Goal: Task Accomplishment & Management: Manage account settings

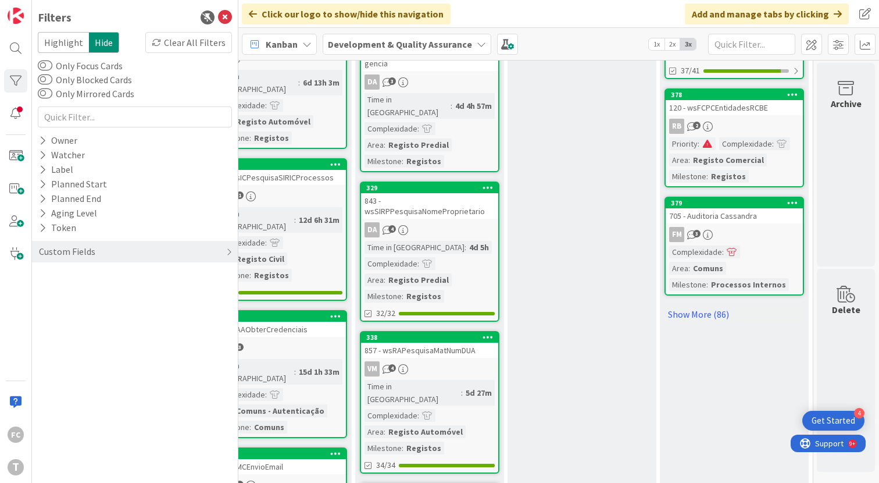
scroll to position [1067, 663]
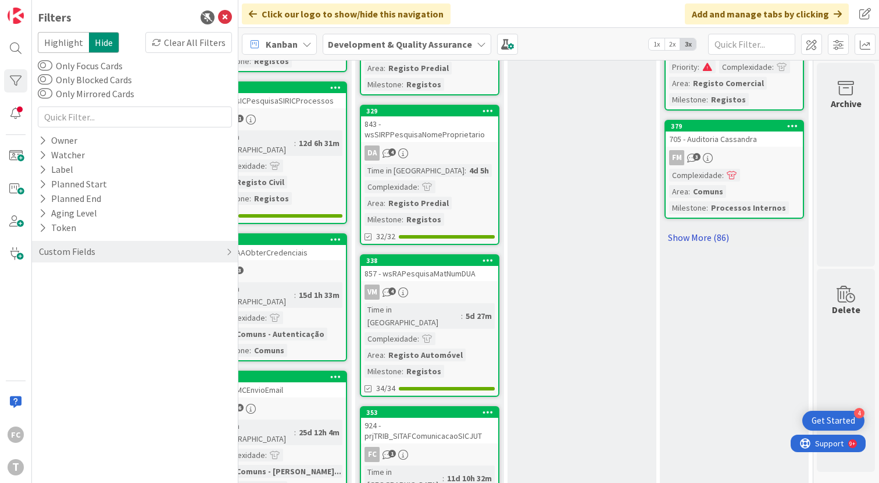
click at [695, 228] on link "Show More (86)" at bounding box center [735, 237] width 140 height 19
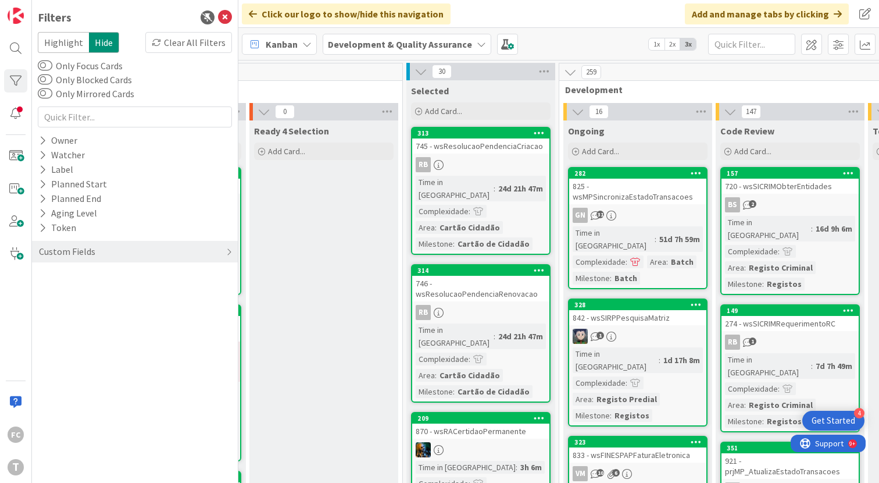
scroll to position [0, 663]
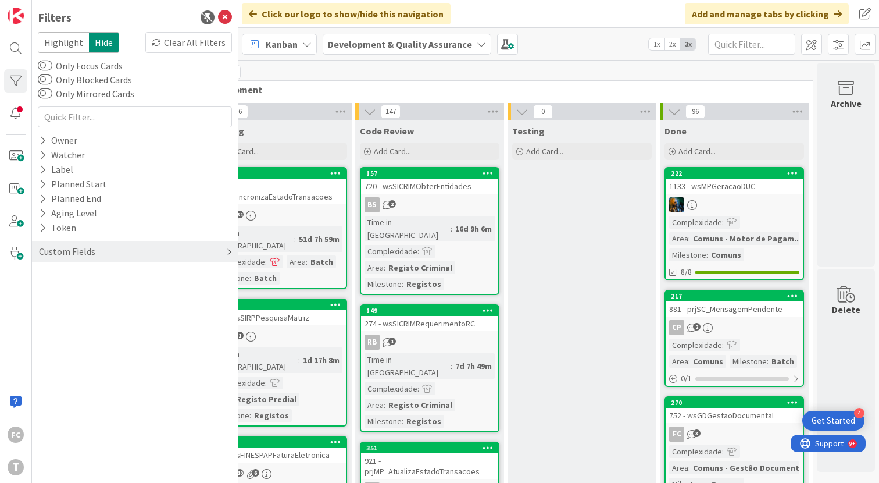
click at [134, 251] on div "Custom Fields" at bounding box center [135, 252] width 206 height 22
click at [44, 277] on icon at bounding box center [43, 275] width 8 height 10
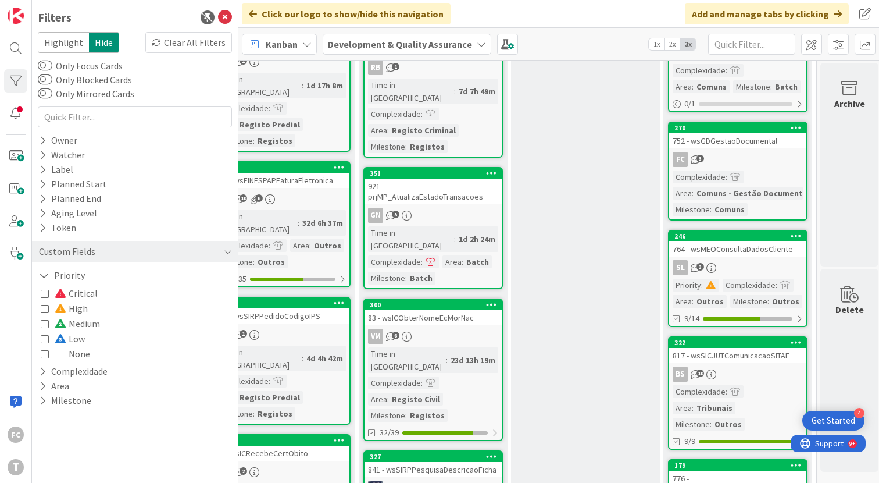
scroll to position [0, 659]
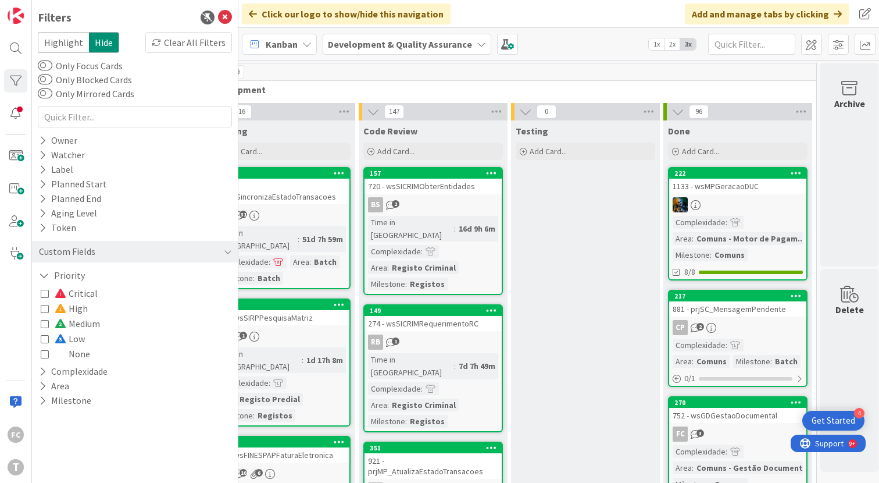
click at [42, 293] on icon at bounding box center [45, 293] width 8 height 8
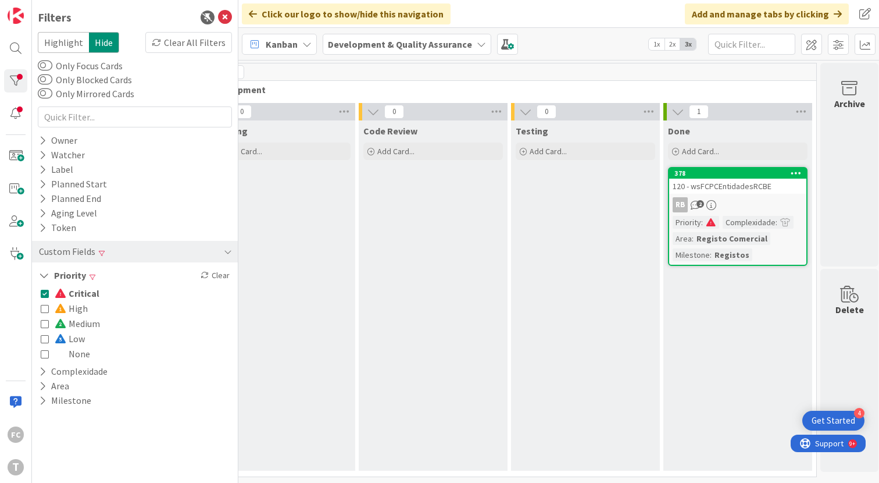
click at [45, 308] on icon at bounding box center [45, 308] width 8 height 8
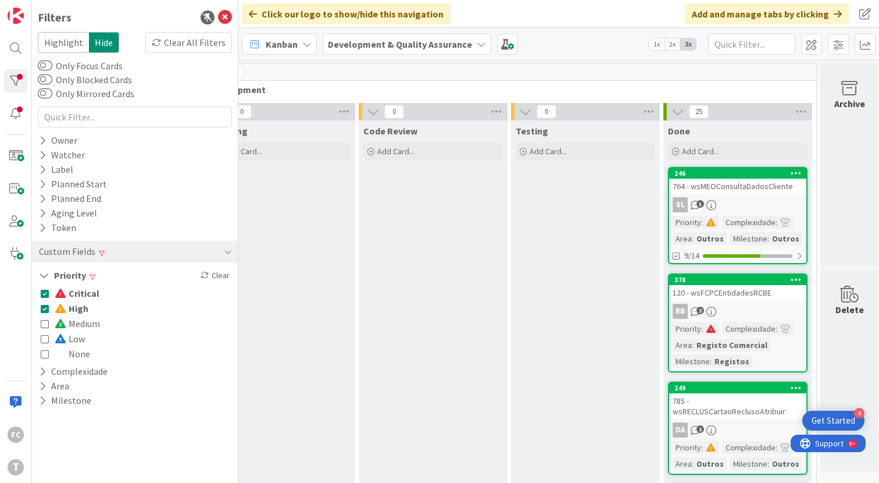
click at [44, 294] on icon at bounding box center [45, 293] width 8 height 8
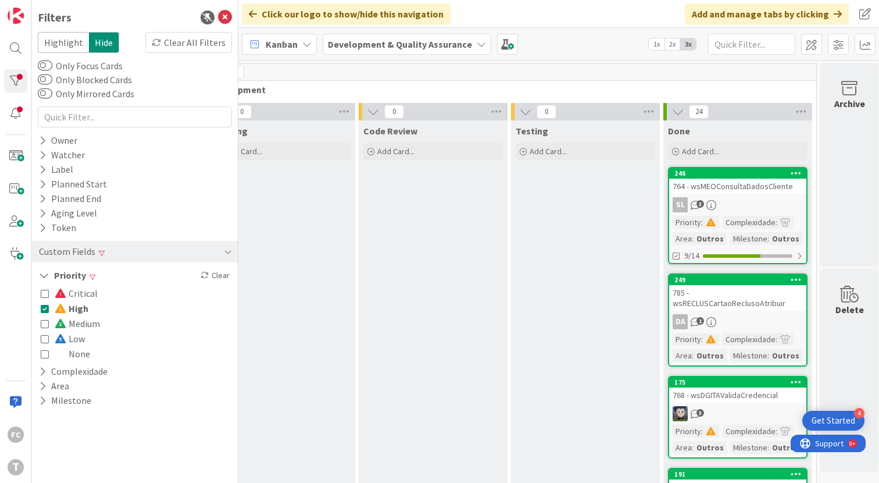
drag, startPoint x: 46, startPoint y: 354, endPoint x: 50, endPoint y: 315, distance: 39.7
click at [45, 354] on icon at bounding box center [45, 353] width 8 height 8
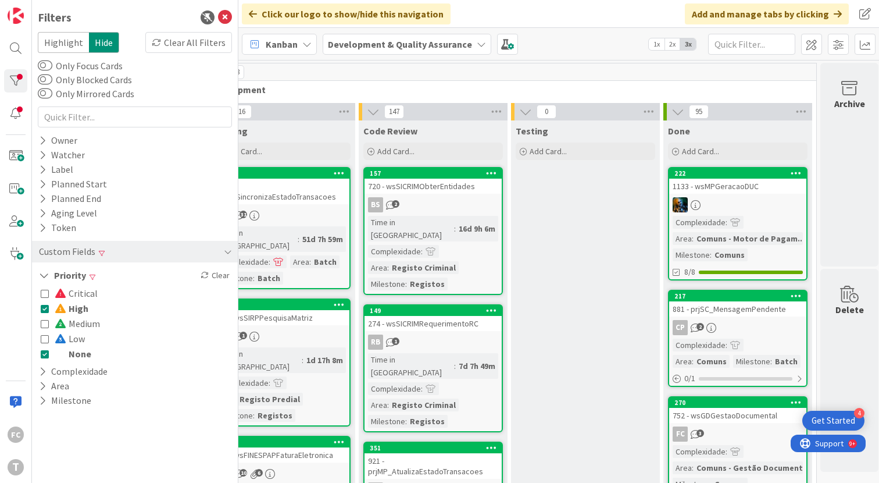
click at [45, 306] on icon at bounding box center [45, 308] width 8 height 8
click at [44, 309] on icon at bounding box center [45, 308] width 8 height 8
click at [44, 352] on icon at bounding box center [45, 353] width 8 height 8
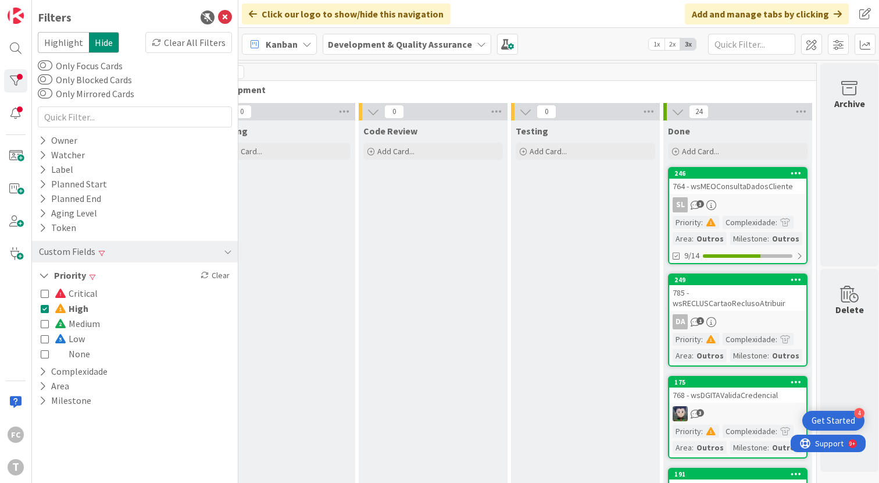
drag, startPoint x: 45, startPoint y: 291, endPoint x: 45, endPoint y: 298, distance: 7.0
click at [45, 291] on icon at bounding box center [45, 293] width 8 height 8
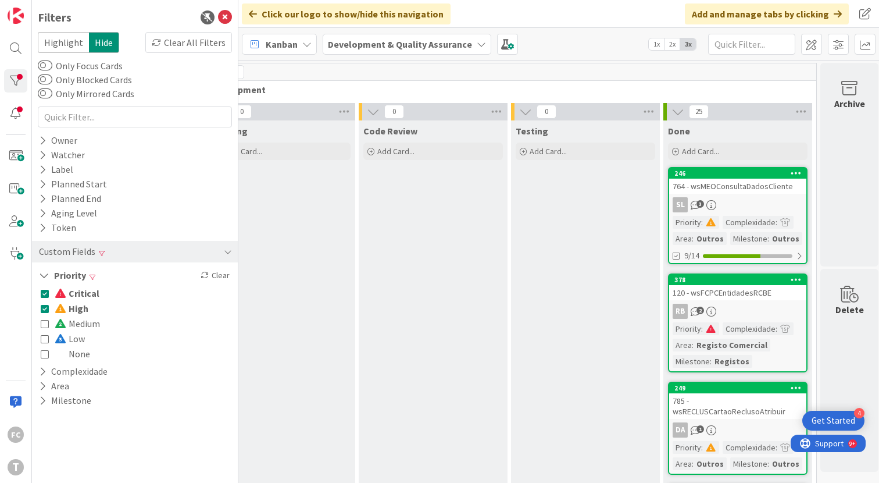
click at [44, 308] on icon at bounding box center [45, 308] width 8 height 8
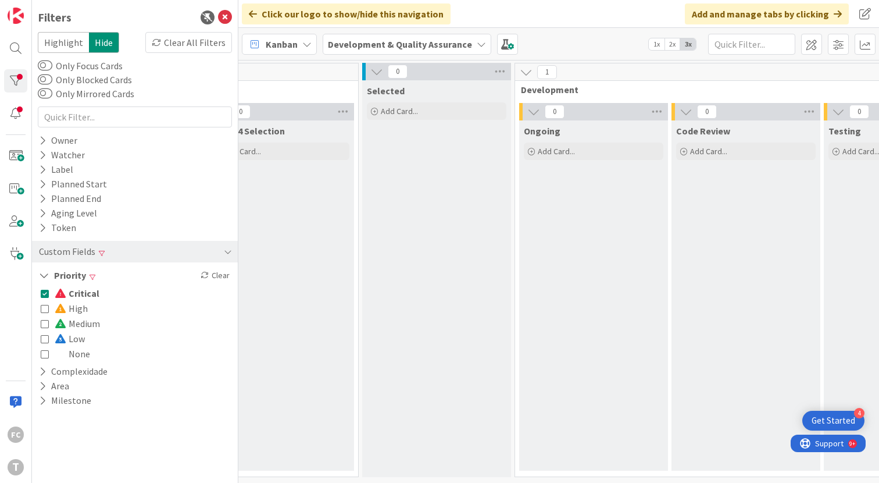
scroll to position [0, 373]
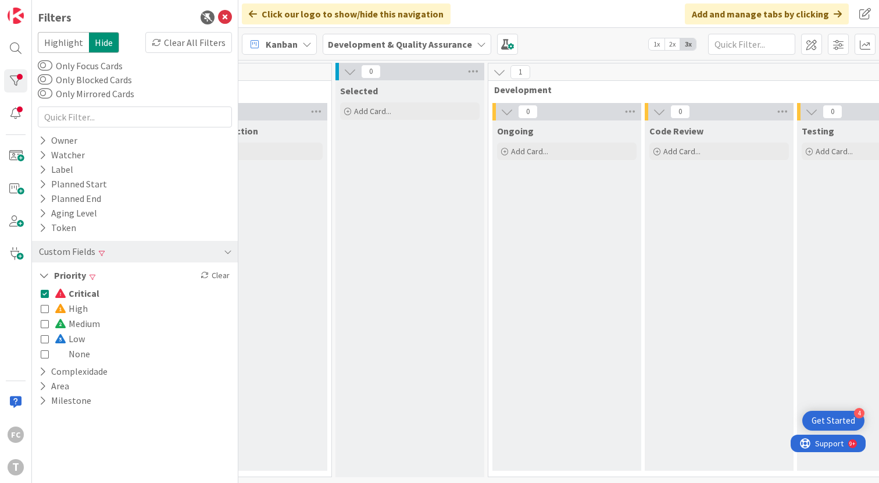
click at [223, 276] on div "Clear" at bounding box center [215, 275] width 34 height 15
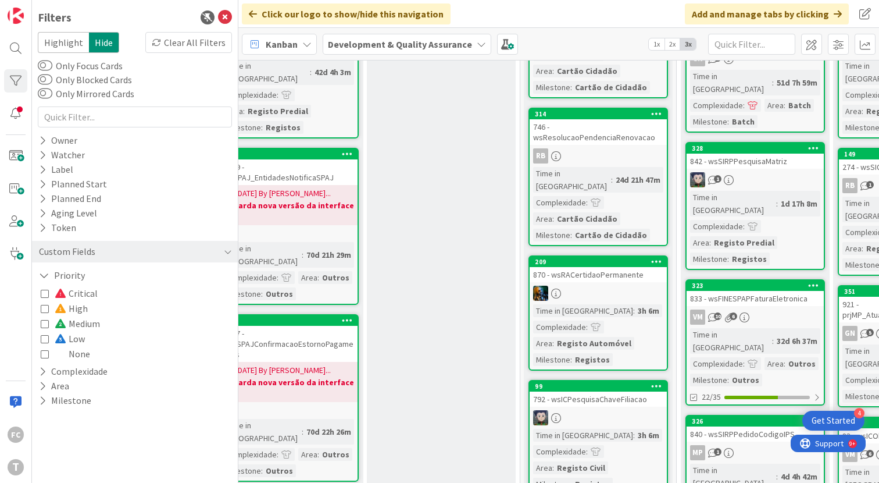
scroll to position [0, 185]
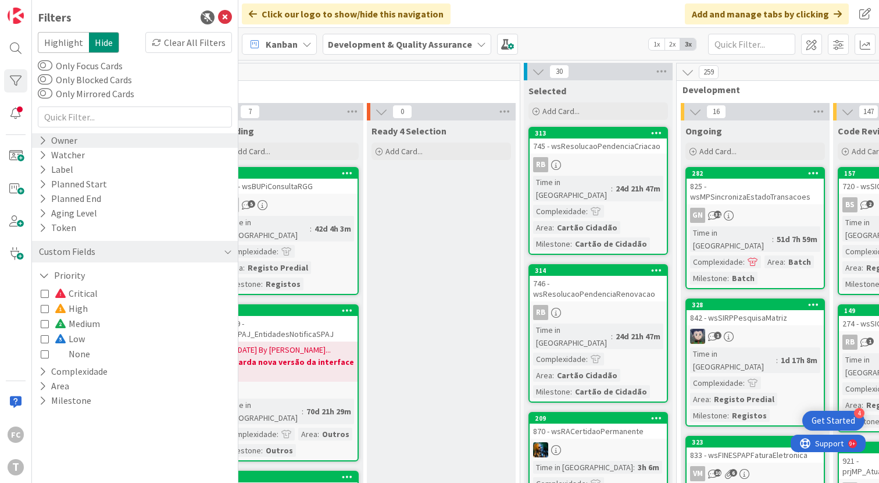
click at [45, 136] on icon at bounding box center [43, 140] width 8 height 10
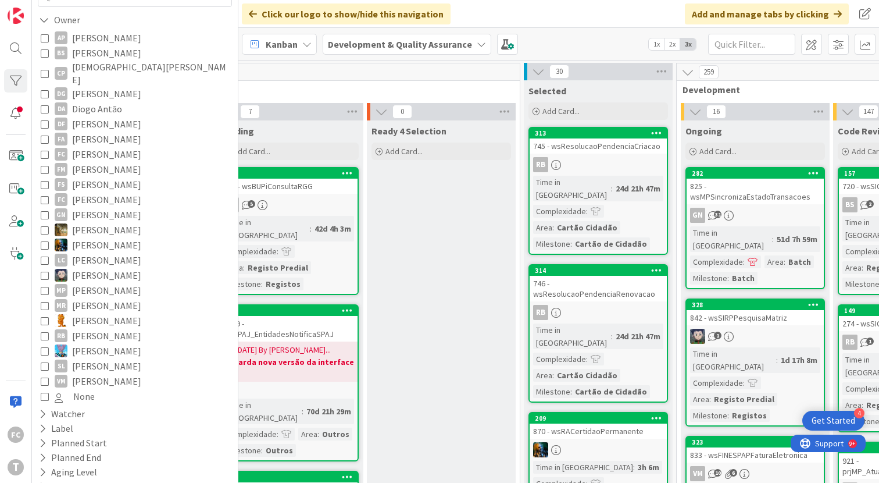
scroll to position [302, 0]
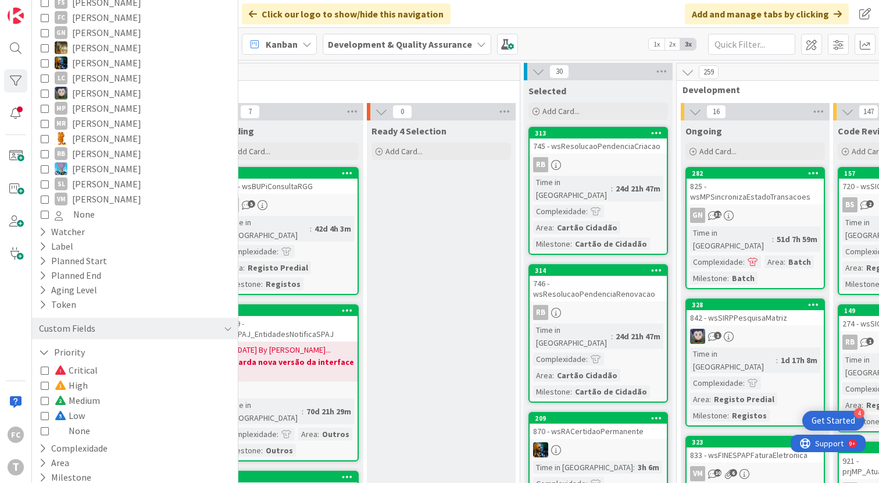
click at [43, 195] on icon at bounding box center [45, 199] width 8 height 8
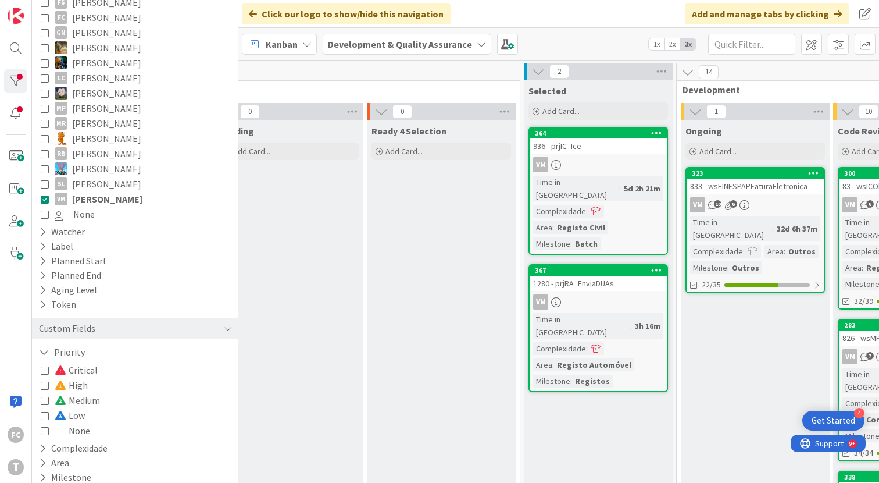
click at [44, 180] on icon at bounding box center [45, 184] width 8 height 8
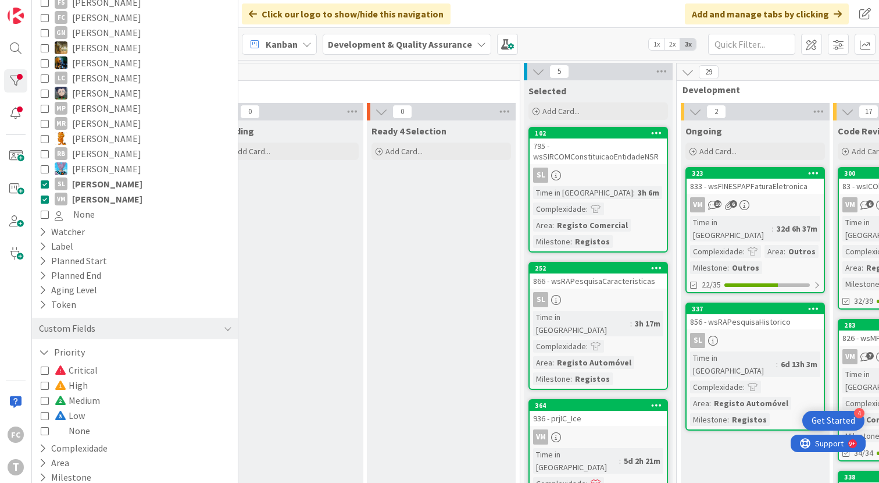
click at [47, 195] on icon at bounding box center [45, 199] width 8 height 8
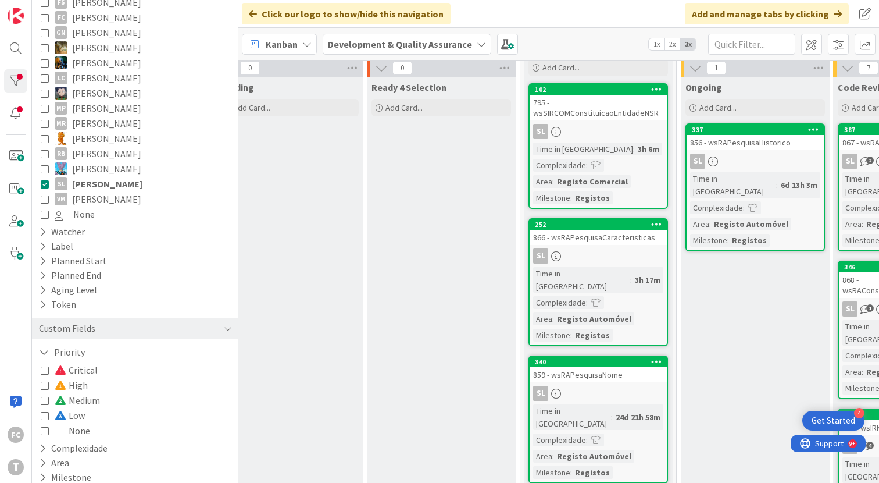
scroll to position [37, 185]
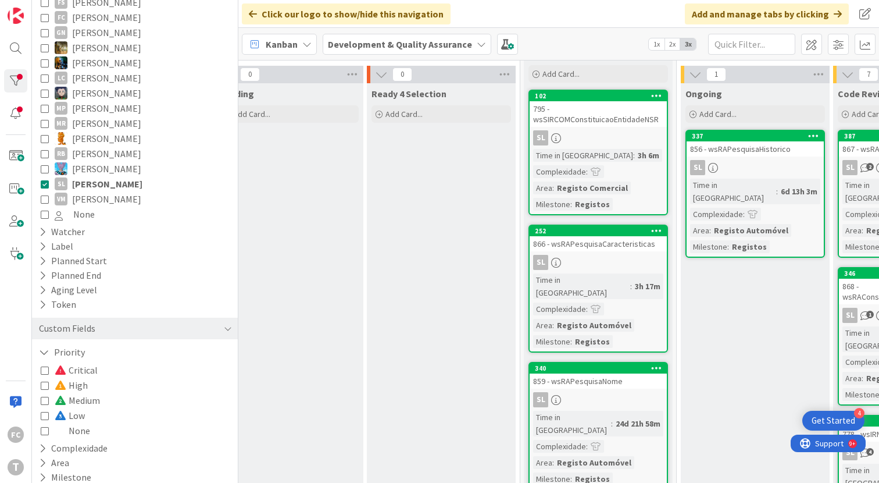
click at [44, 165] on icon at bounding box center [45, 169] width 8 height 8
click at [44, 180] on icon at bounding box center [45, 184] width 8 height 8
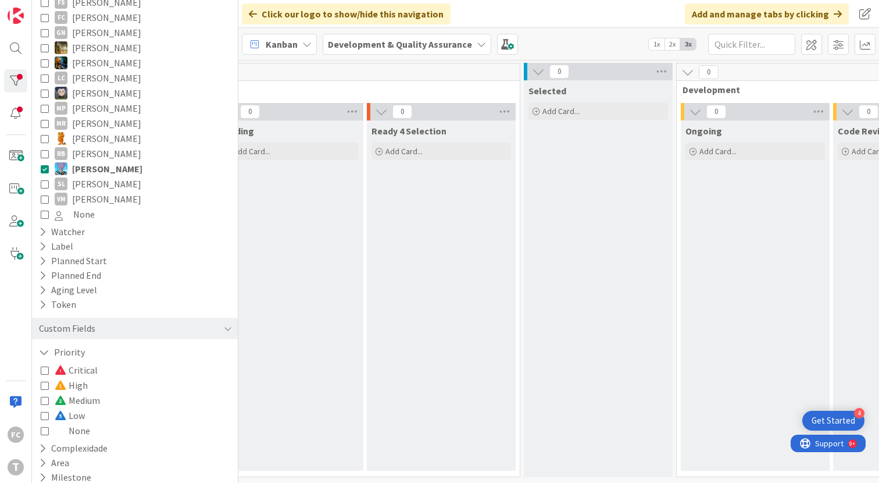
click at [47, 146] on button "RB [PERSON_NAME]" at bounding box center [135, 153] width 188 height 15
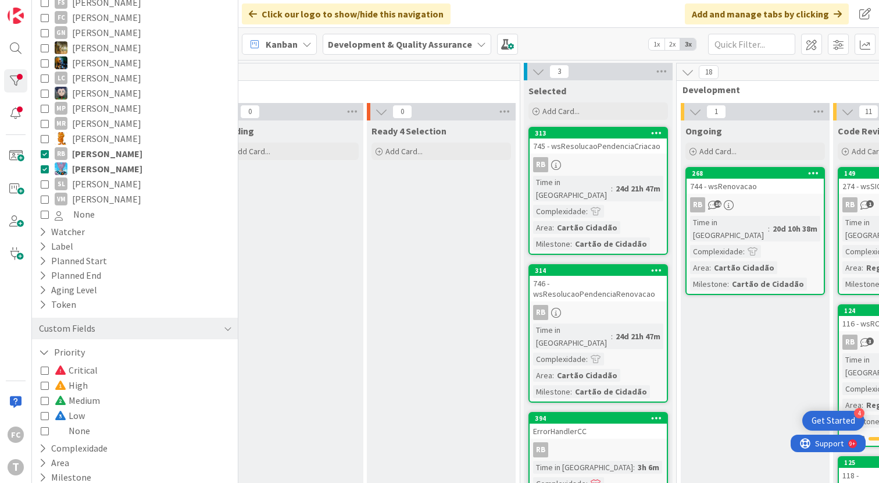
click at [44, 165] on icon at bounding box center [45, 169] width 8 height 8
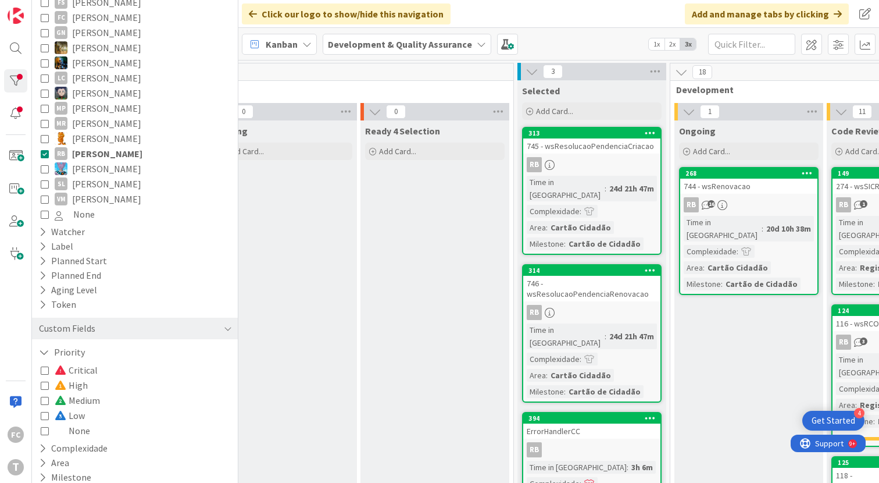
scroll to position [12, 191]
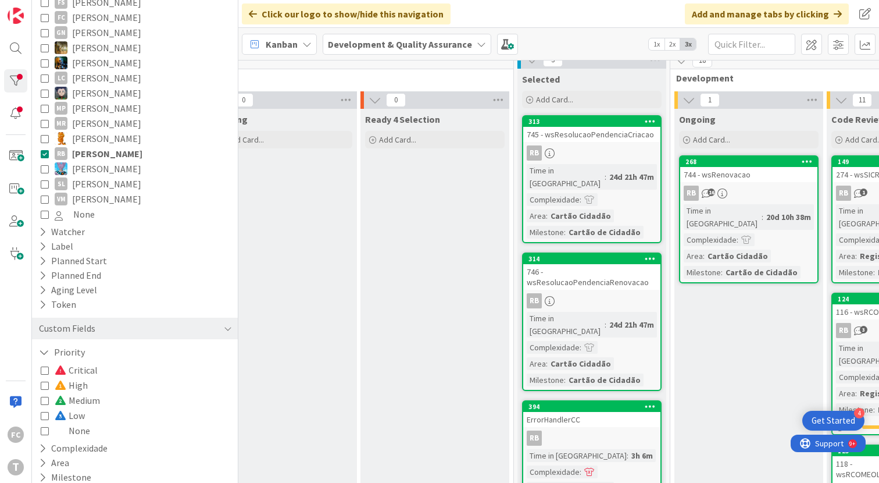
click at [48, 149] on icon at bounding box center [45, 153] width 8 height 8
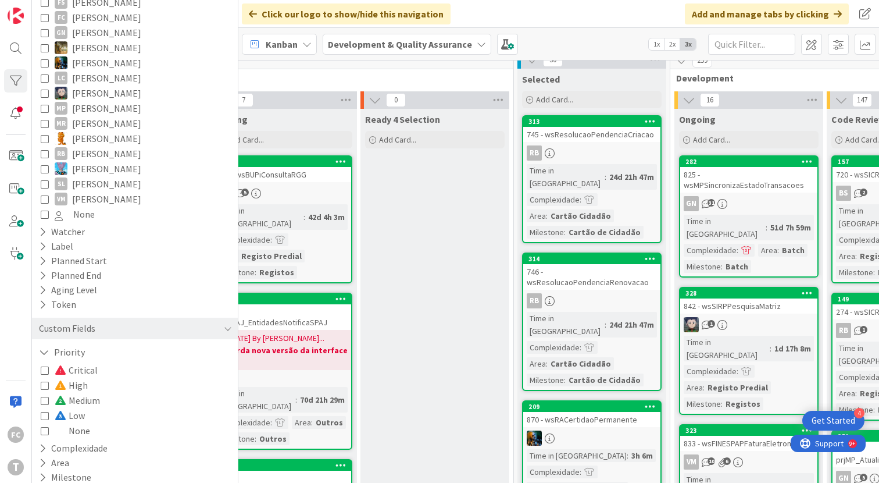
click at [43, 134] on icon at bounding box center [45, 138] width 8 height 8
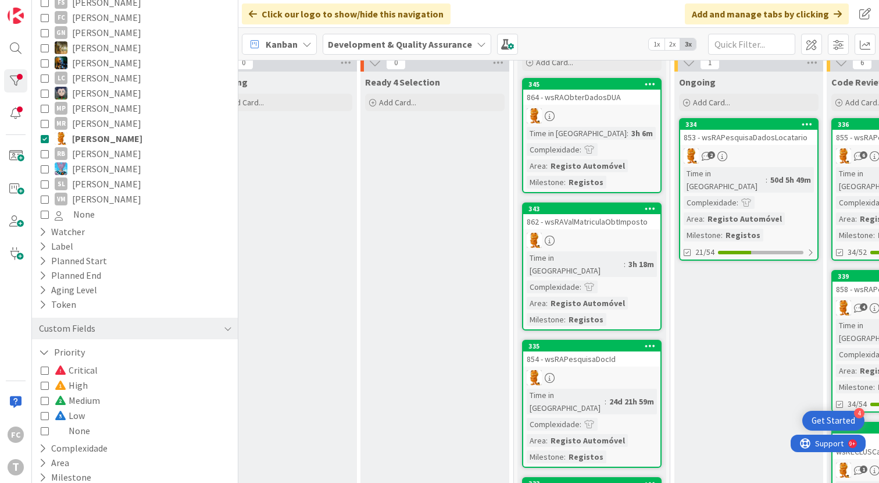
scroll to position [48, 191]
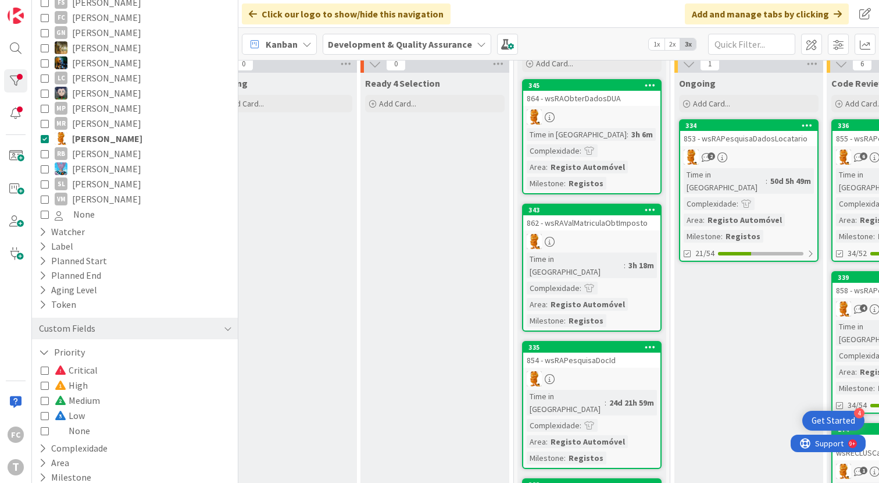
drag, startPoint x: 46, startPoint y: 175, endPoint x: 47, endPoint y: 168, distance: 7.0
click at [46, 180] on icon at bounding box center [45, 184] width 8 height 8
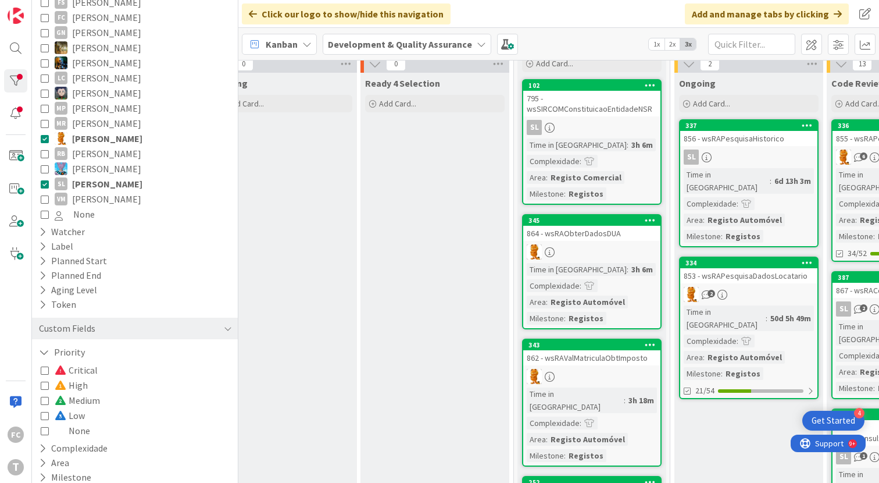
drag, startPoint x: 46, startPoint y: 128, endPoint x: 52, endPoint y: 131, distance: 6.8
click at [46, 134] on icon at bounding box center [45, 138] width 8 height 8
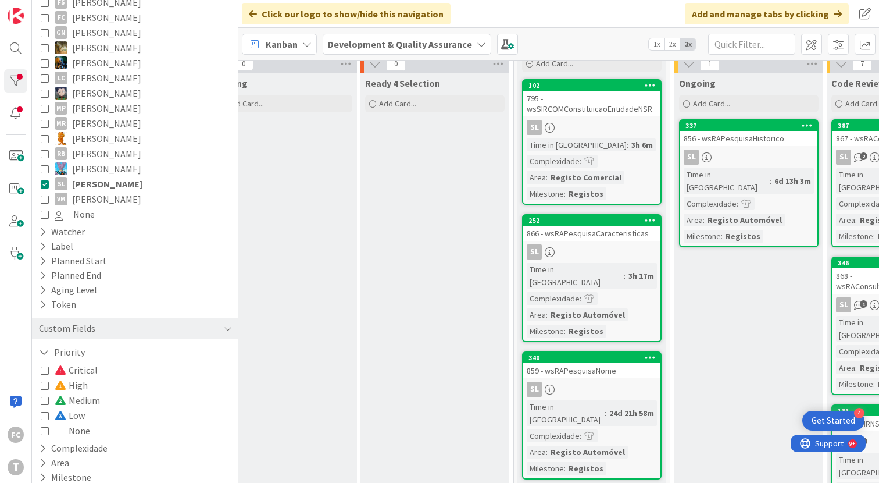
click at [45, 180] on icon at bounding box center [45, 184] width 8 height 8
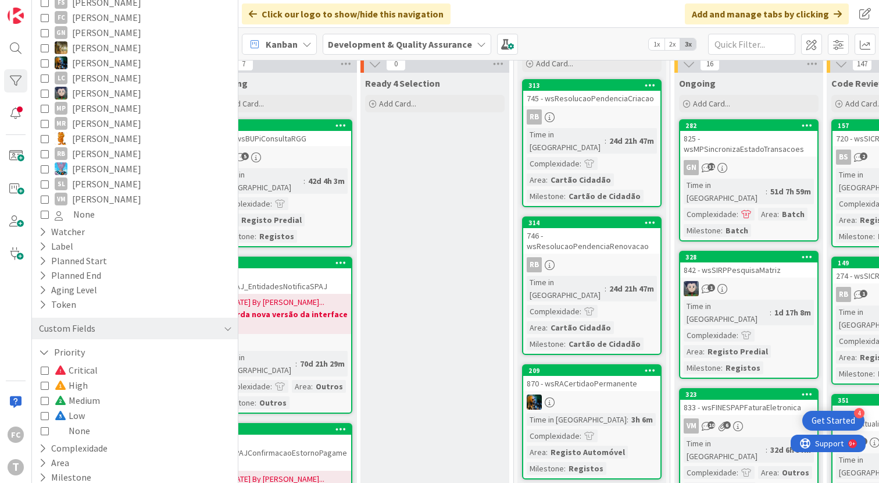
click at [45, 104] on icon at bounding box center [45, 108] width 8 height 8
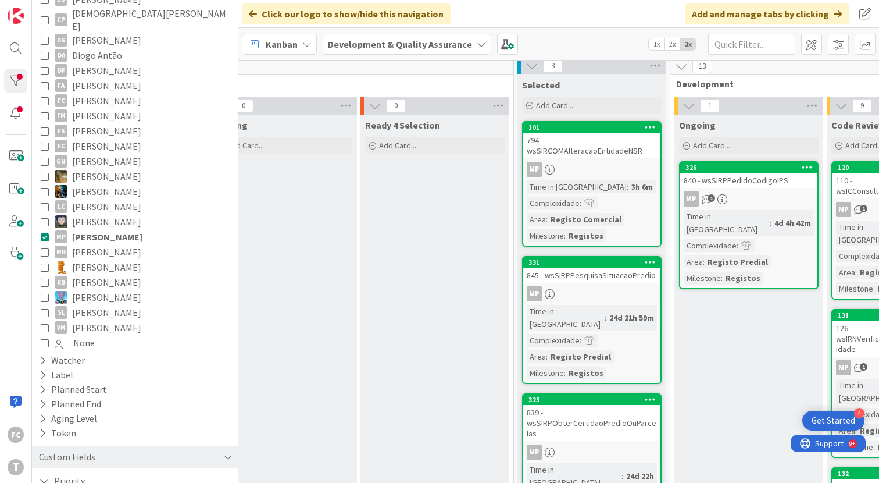
scroll to position [173, 0]
drag, startPoint x: 45, startPoint y: 226, endPoint x: 46, endPoint y: 220, distance: 6.4
click at [45, 234] on icon at bounding box center [45, 238] width 8 height 8
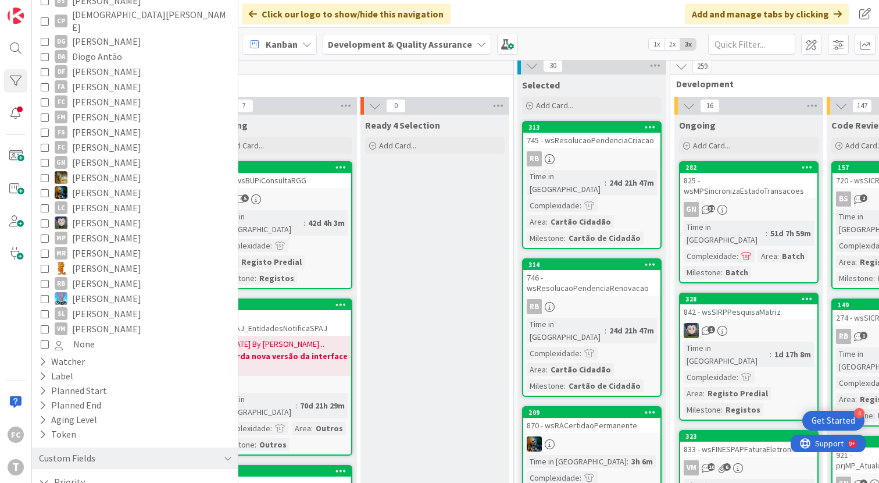
click at [46, 219] on icon at bounding box center [45, 223] width 8 height 8
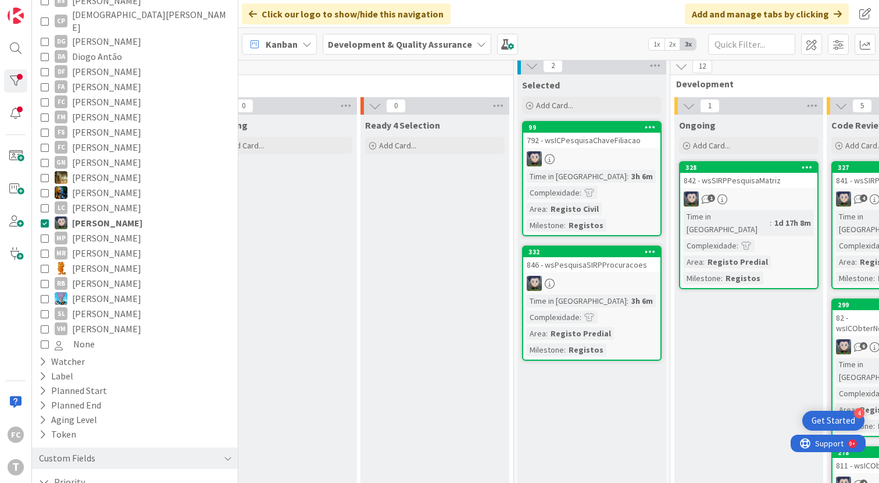
drag, startPoint x: 45, startPoint y: 213, endPoint x: 48, endPoint y: 189, distance: 24.5
click at [45, 219] on icon at bounding box center [45, 223] width 8 height 8
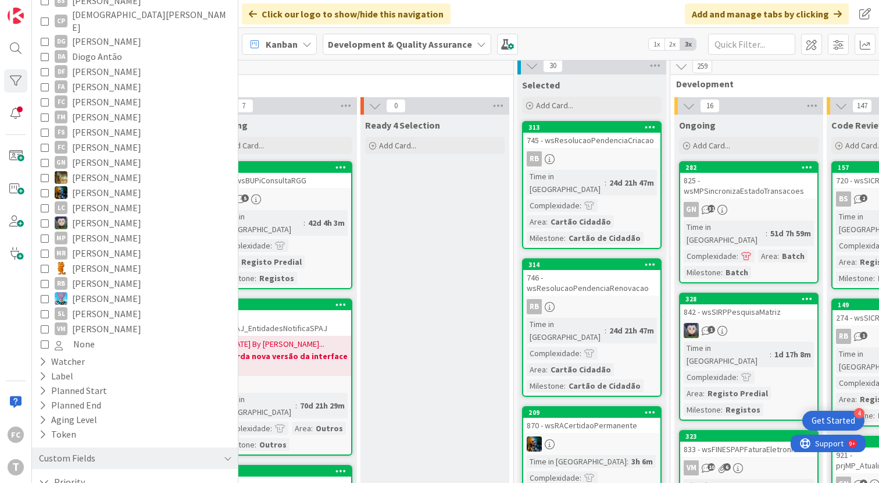
click at [44, 188] on icon at bounding box center [45, 192] width 8 height 8
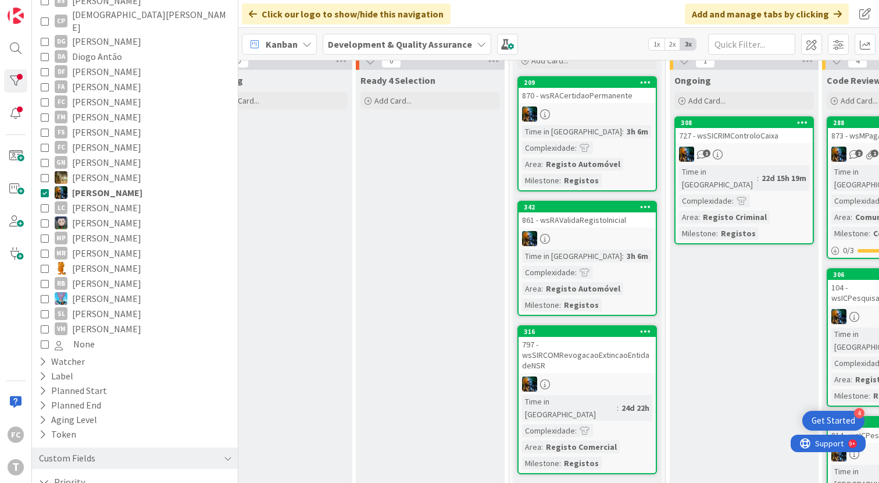
scroll to position [49, 196]
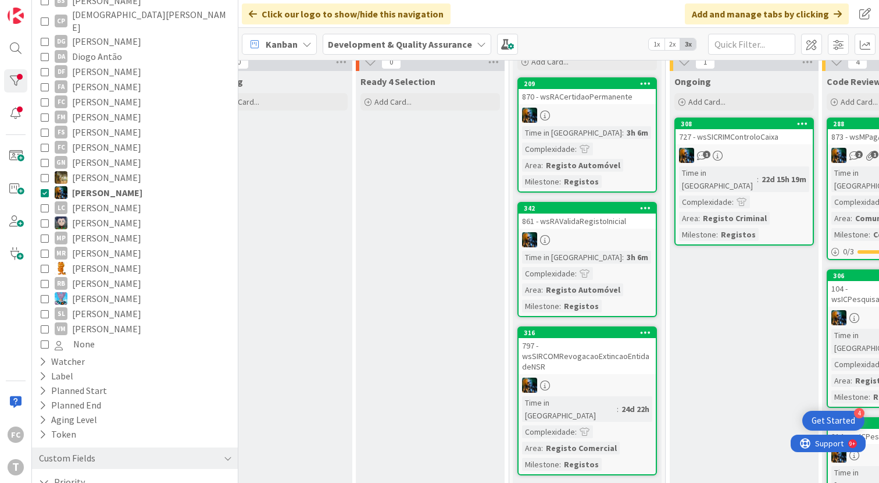
click at [46, 219] on icon at bounding box center [45, 223] width 8 height 8
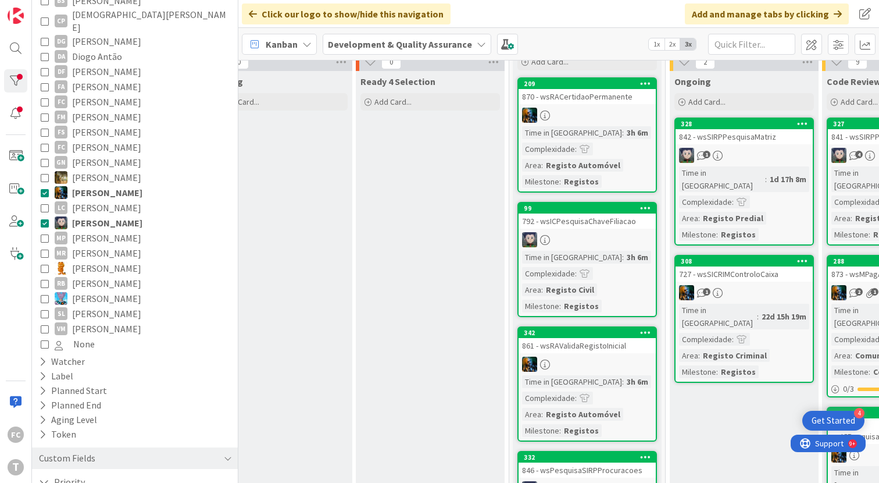
click at [44, 188] on icon at bounding box center [45, 192] width 8 height 8
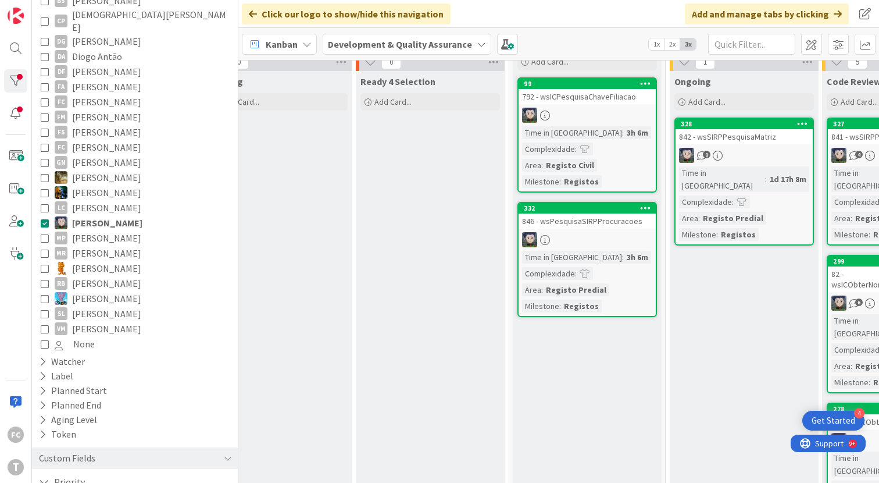
drag, startPoint x: 44, startPoint y: 214, endPoint x: 48, endPoint y: 199, distance: 14.9
click at [44, 219] on icon at bounding box center [45, 223] width 8 height 8
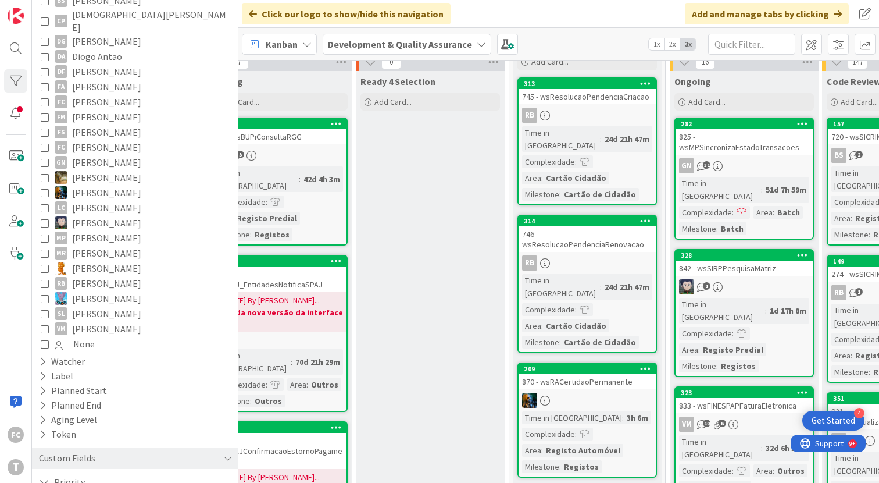
click at [45, 188] on icon at bounding box center [45, 192] width 8 height 8
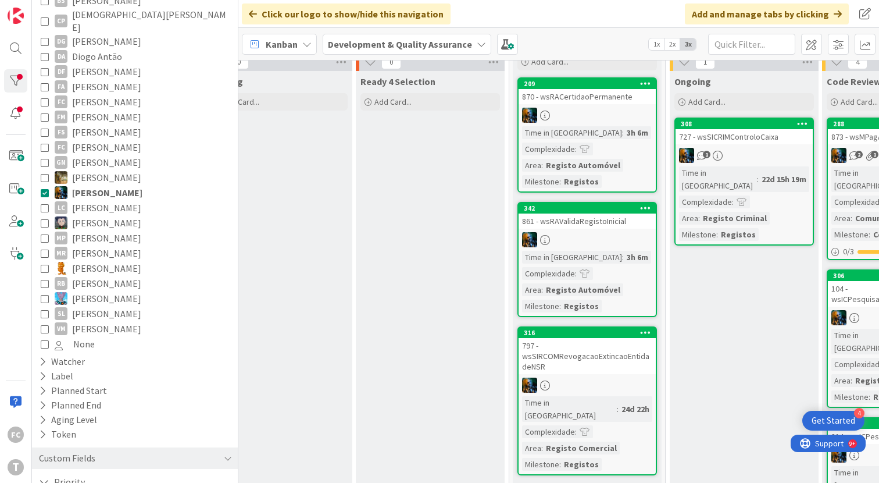
click at [45, 188] on icon at bounding box center [45, 192] width 8 height 8
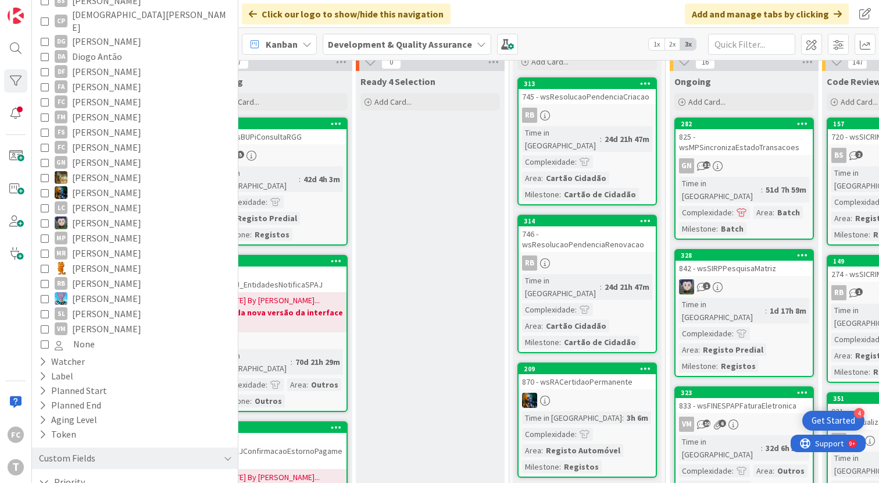
click at [47, 188] on icon at bounding box center [45, 192] width 8 height 8
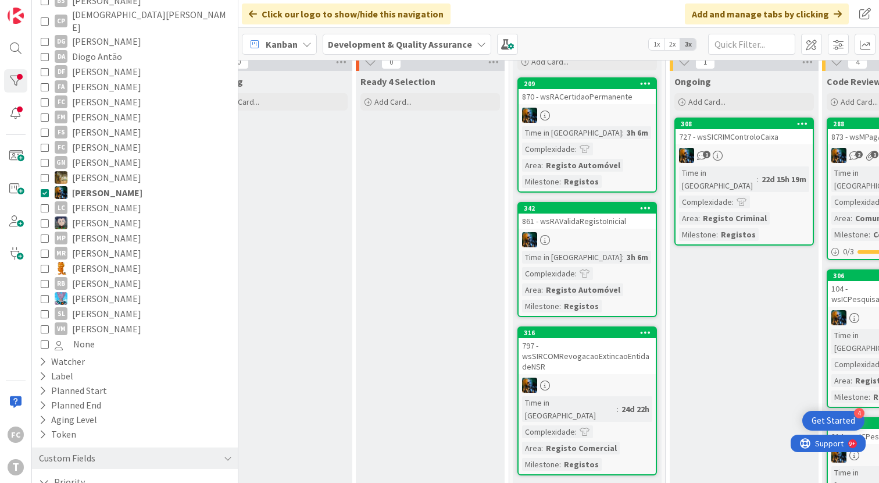
click at [47, 188] on icon at bounding box center [45, 192] width 8 height 8
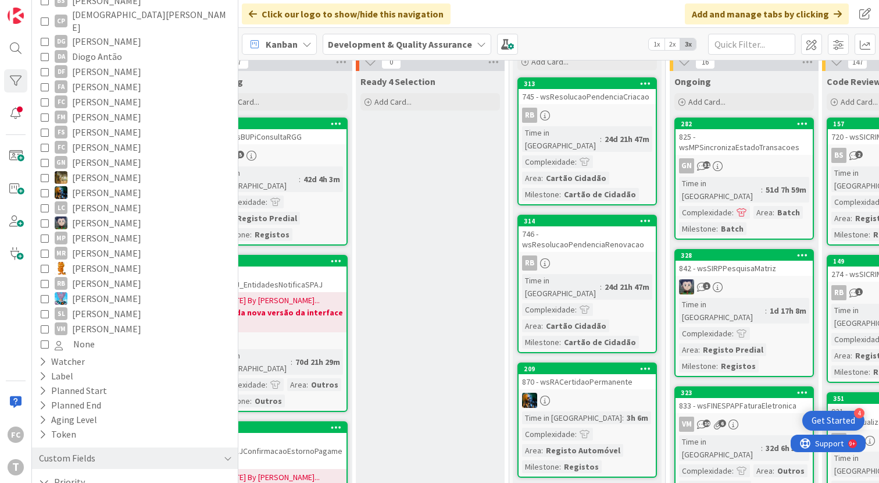
click at [41, 173] on icon at bounding box center [45, 177] width 8 height 8
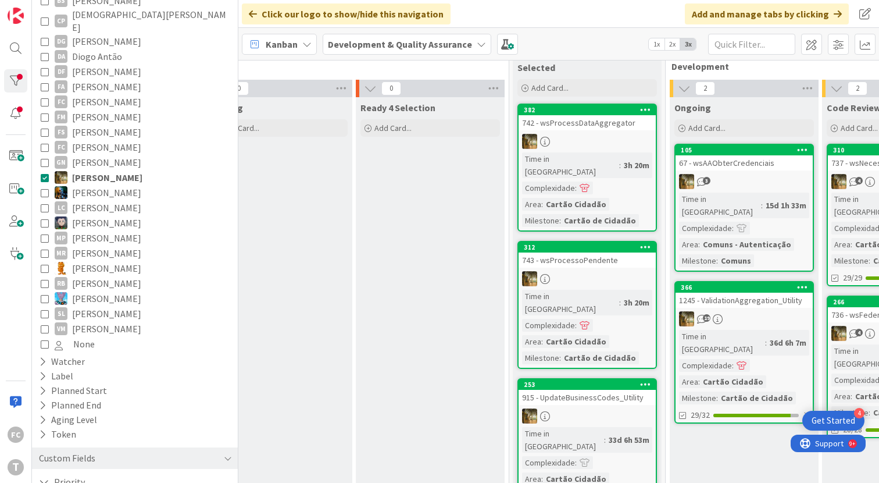
scroll to position [23, 199]
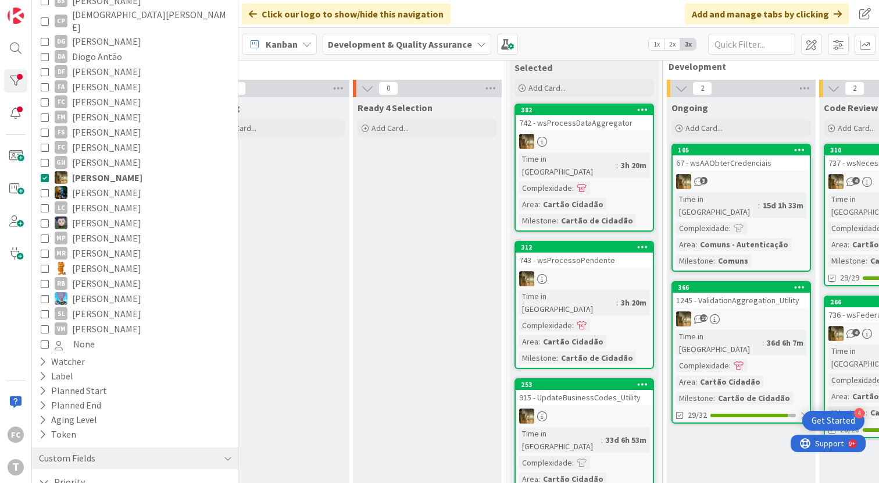
click at [44, 173] on icon at bounding box center [45, 177] width 8 height 8
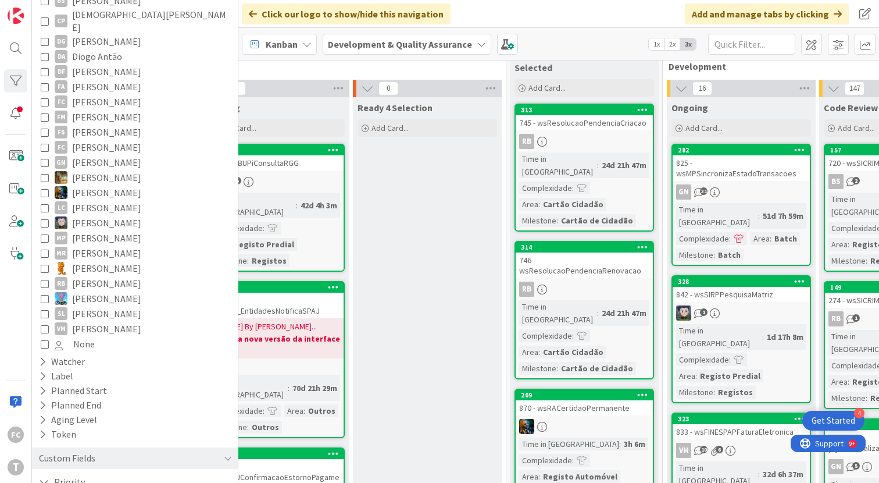
click at [47, 158] on icon at bounding box center [45, 162] width 8 height 8
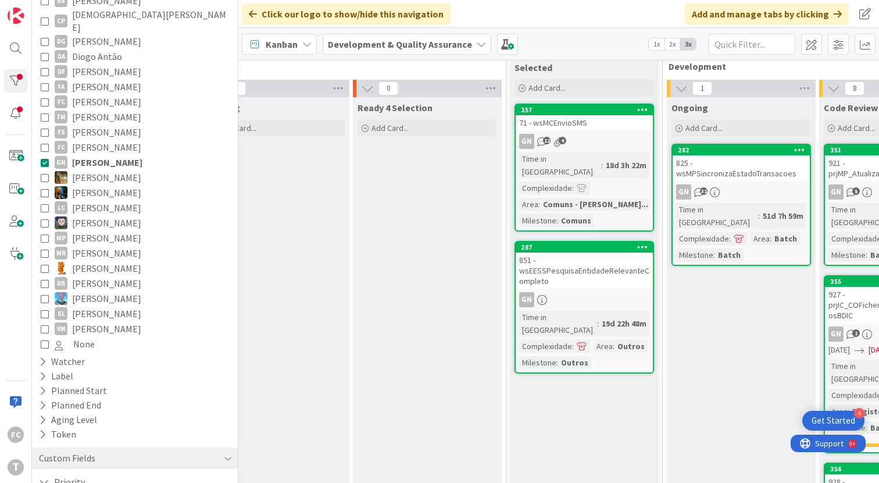
click at [42, 143] on icon at bounding box center [45, 147] width 8 height 8
drag, startPoint x: 43, startPoint y: 120, endPoint x: 43, endPoint y: 128, distance: 7.6
click at [43, 128] on icon at bounding box center [45, 132] width 8 height 8
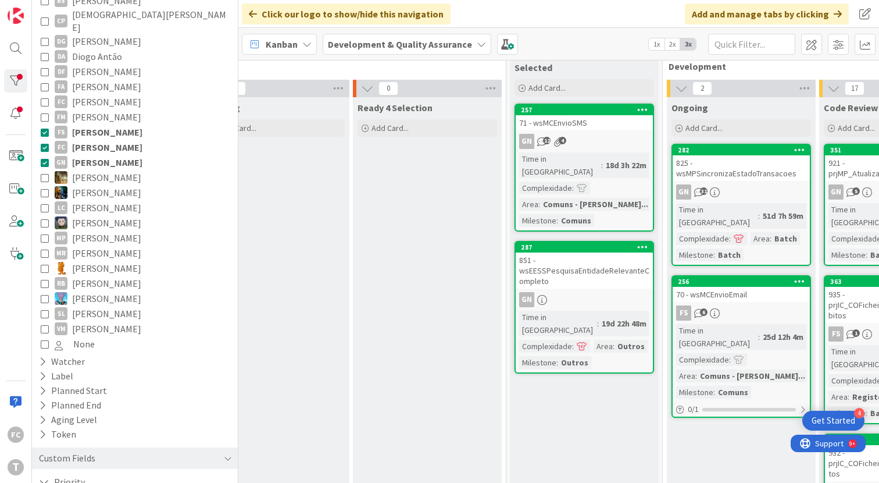
click at [44, 143] on icon at bounding box center [45, 147] width 8 height 8
click at [44, 158] on icon at bounding box center [45, 162] width 8 height 8
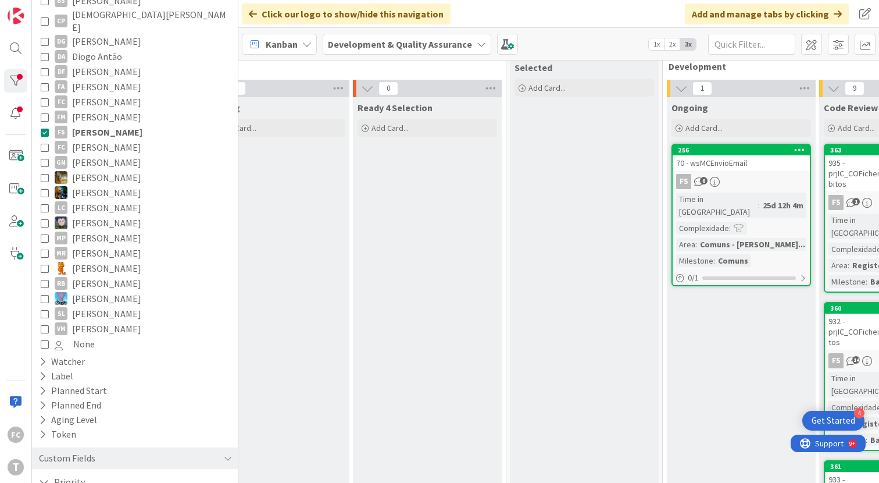
drag, startPoint x: 46, startPoint y: 105, endPoint x: 47, endPoint y: 120, distance: 14.6
click at [46, 113] on icon at bounding box center [45, 117] width 8 height 8
click at [47, 128] on icon at bounding box center [45, 132] width 8 height 8
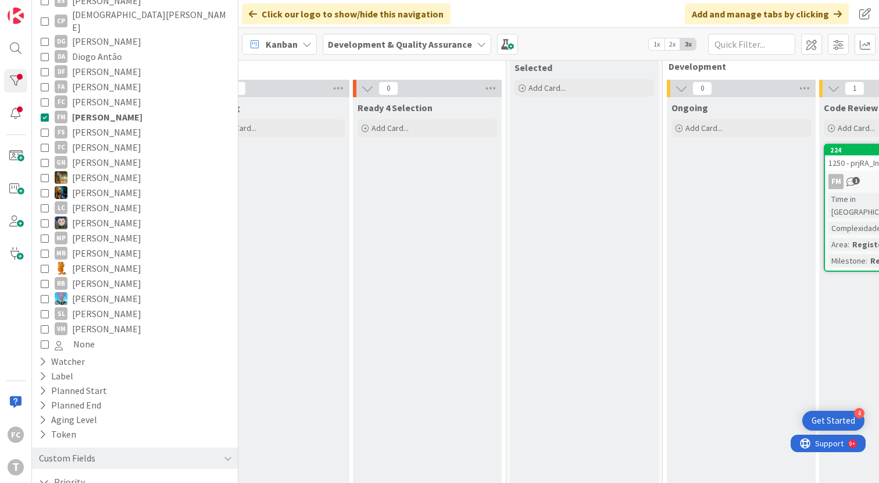
click at [45, 98] on icon at bounding box center [45, 102] width 8 height 8
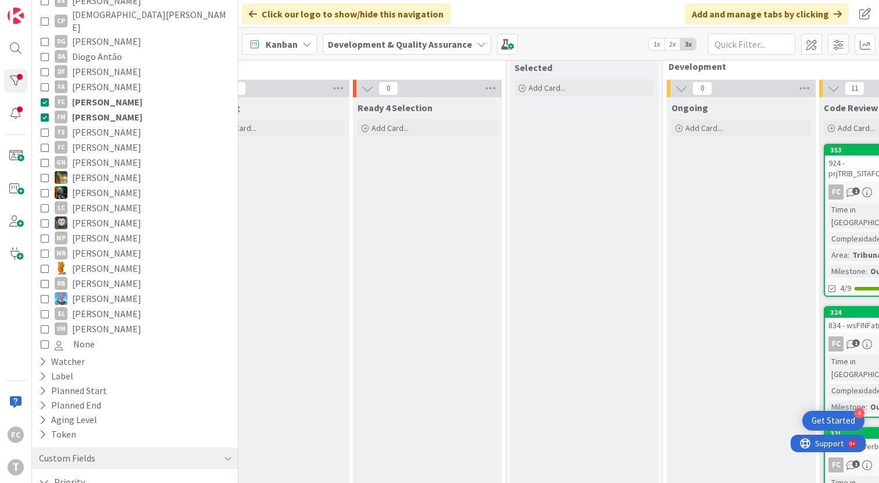
click at [47, 113] on icon at bounding box center [45, 117] width 8 height 8
click at [42, 83] on icon at bounding box center [45, 87] width 8 height 8
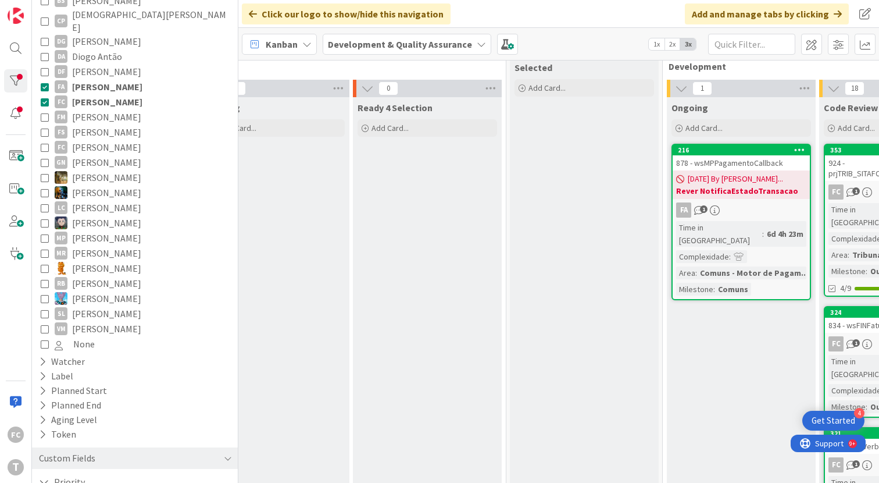
click at [44, 98] on icon at bounding box center [45, 102] width 8 height 8
click at [42, 67] on icon at bounding box center [45, 71] width 8 height 8
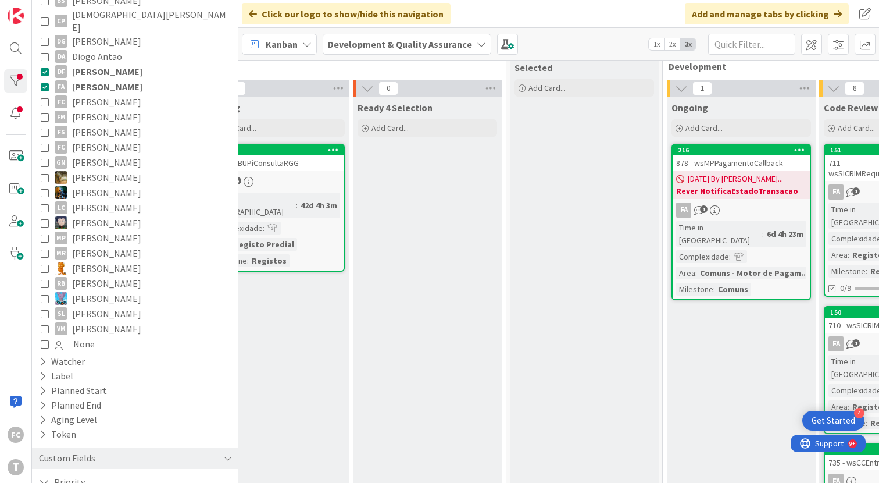
drag, startPoint x: 48, startPoint y: 76, endPoint x: 47, endPoint y: 68, distance: 7.6
click at [48, 83] on icon at bounding box center [45, 87] width 8 height 8
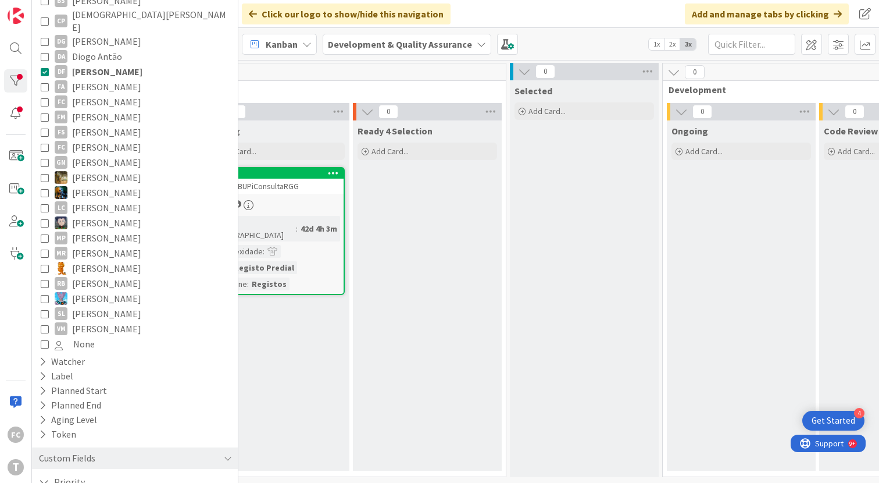
scroll to position [0, 199]
click at [47, 52] on icon at bounding box center [45, 56] width 8 height 8
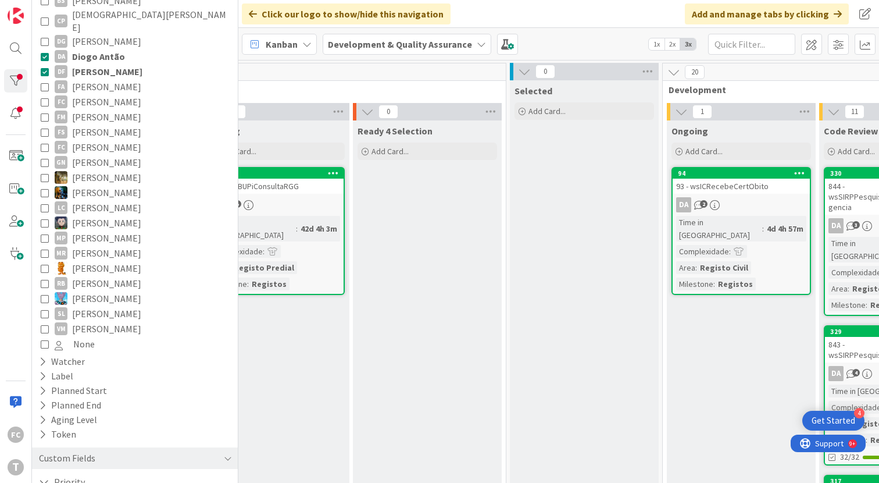
click at [45, 67] on icon at bounding box center [45, 71] width 8 height 8
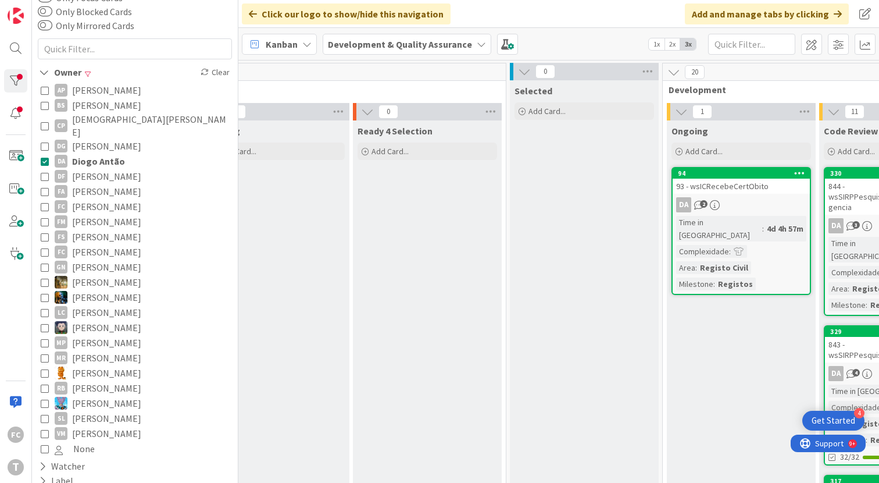
scroll to position [0, 0]
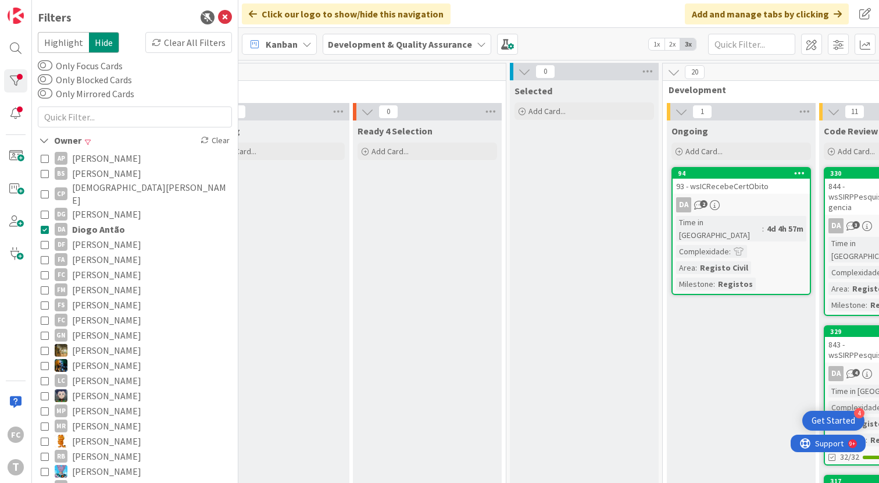
click at [47, 190] on icon at bounding box center [45, 194] width 8 height 8
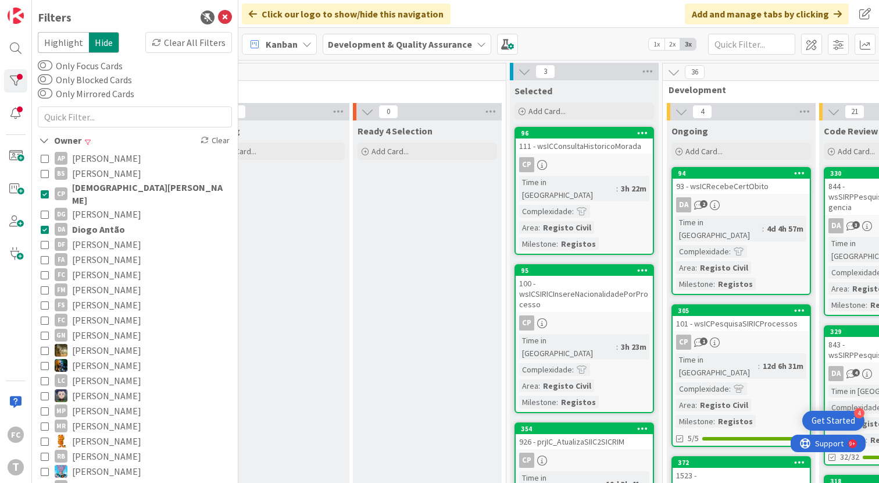
drag, startPoint x: 45, startPoint y: 220, endPoint x: 63, endPoint y: 218, distance: 17.5
click at [45, 225] on icon at bounding box center [45, 229] width 8 height 8
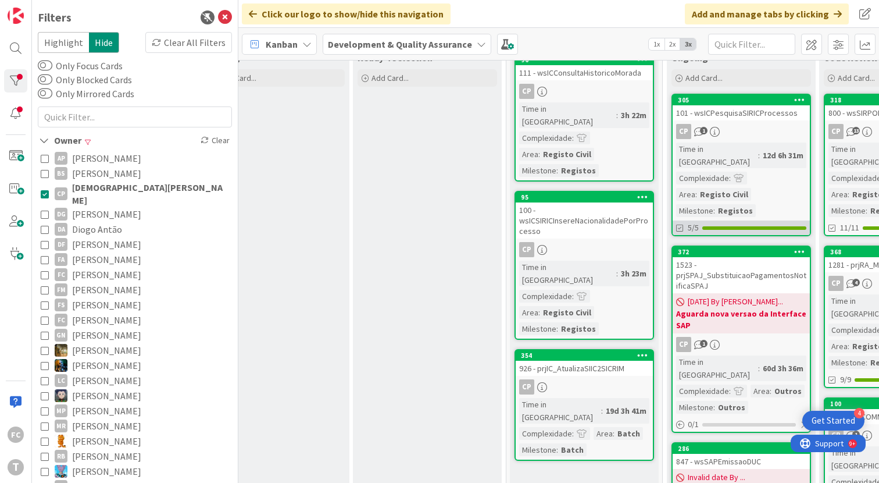
scroll to position [0, 199]
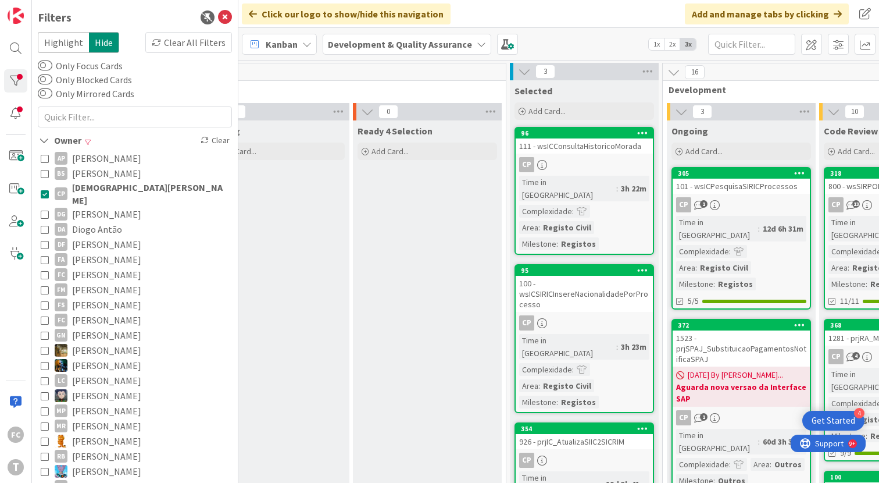
click at [46, 173] on icon at bounding box center [45, 173] width 8 height 8
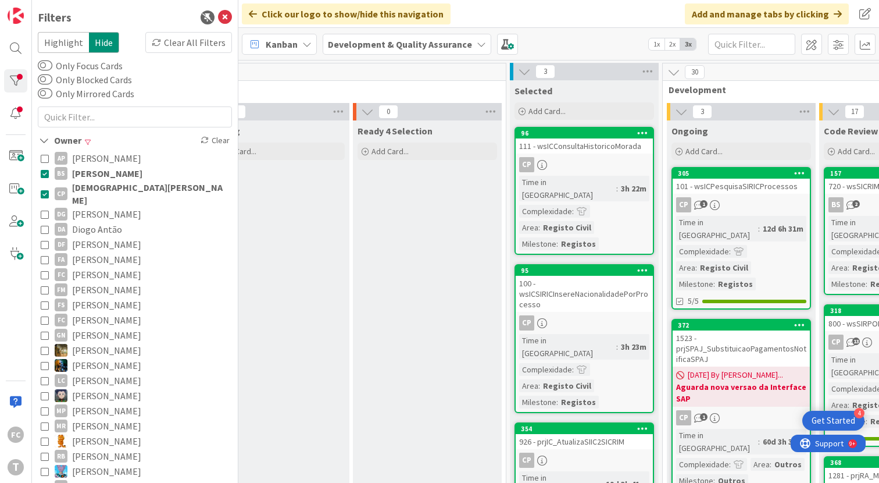
click at [45, 190] on icon at bounding box center [45, 194] width 8 height 8
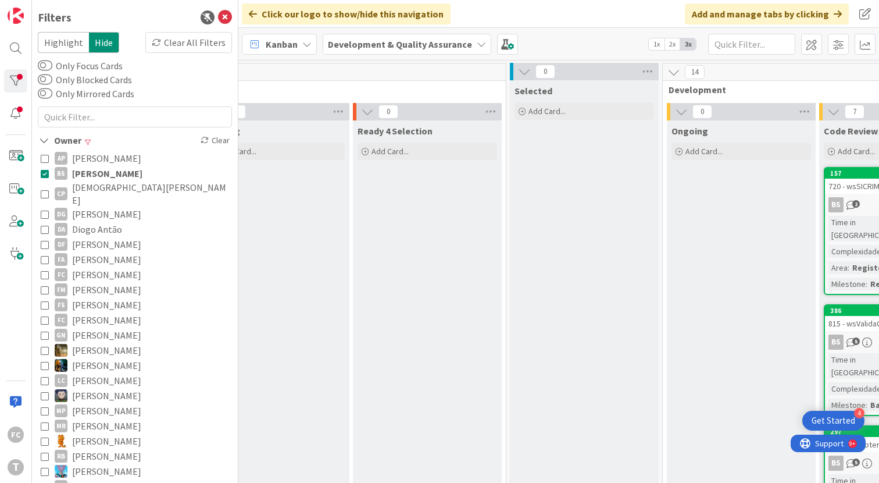
click at [47, 170] on icon at bounding box center [45, 173] width 8 height 8
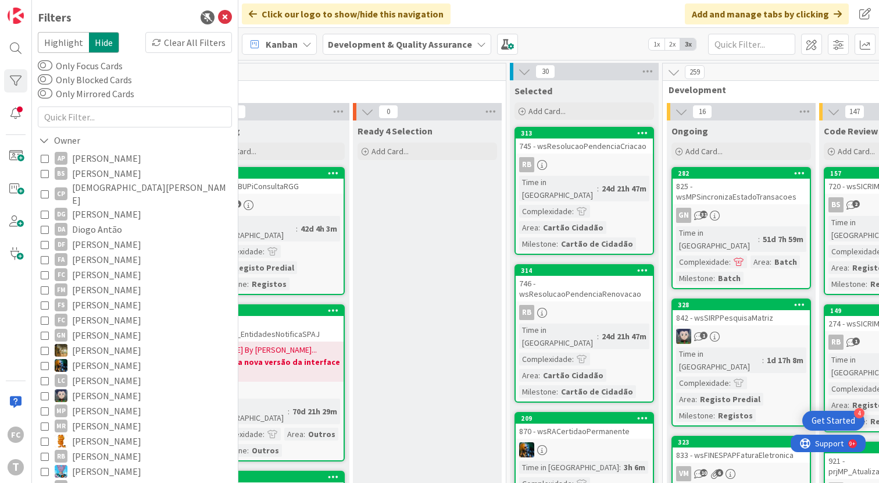
click at [47, 158] on icon at bounding box center [45, 158] width 8 height 8
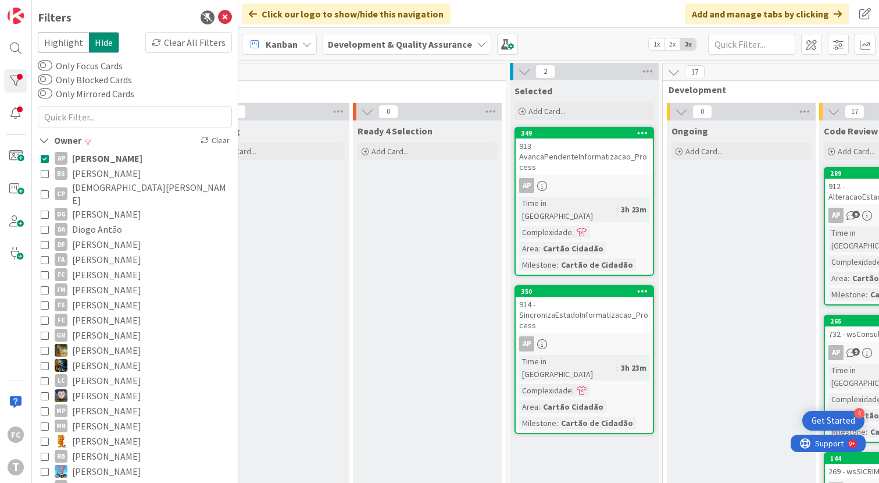
scroll to position [0, 198]
click at [46, 158] on icon at bounding box center [45, 158] width 8 height 8
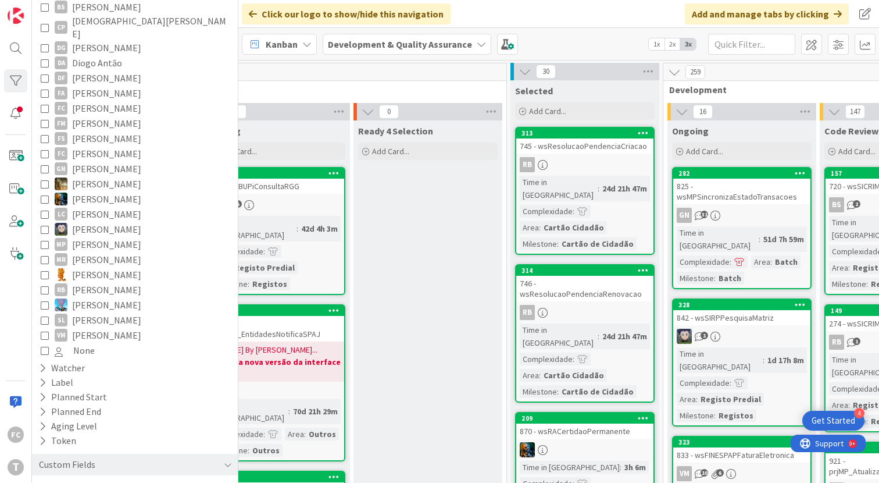
scroll to position [167, 0]
click at [45, 330] on icon at bounding box center [45, 334] width 8 height 8
